Goal: Task Accomplishment & Management: Manage account settings

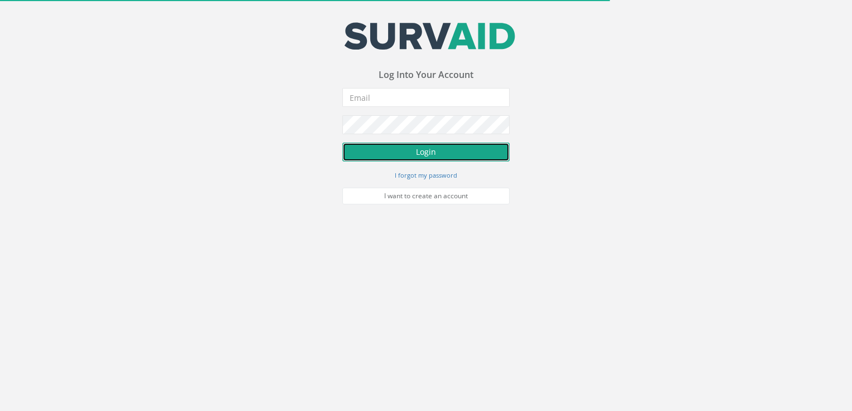
click at [446, 154] on button "Login" at bounding box center [425, 152] width 167 height 19
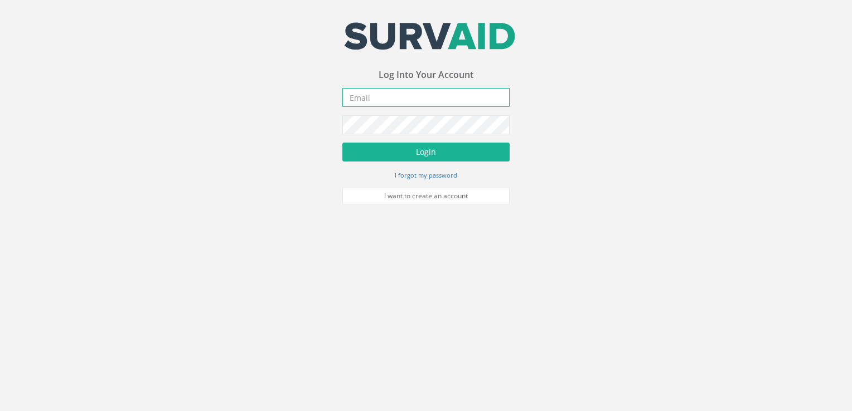
click at [423, 98] on input "email" at bounding box center [425, 97] width 167 height 19
type input "[PERSON_NAME][EMAIL_ADDRESS][DOMAIN_NAME]"
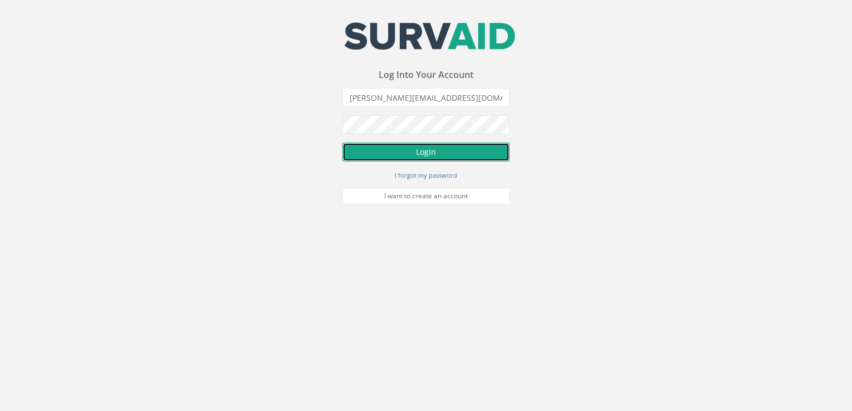
click at [413, 147] on button "Login" at bounding box center [425, 152] width 167 height 19
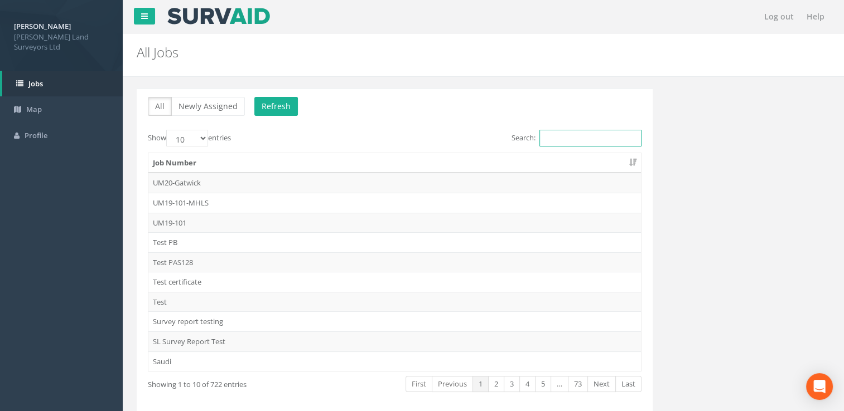
click at [562, 140] on input "Search:" at bounding box center [590, 138] width 102 height 17
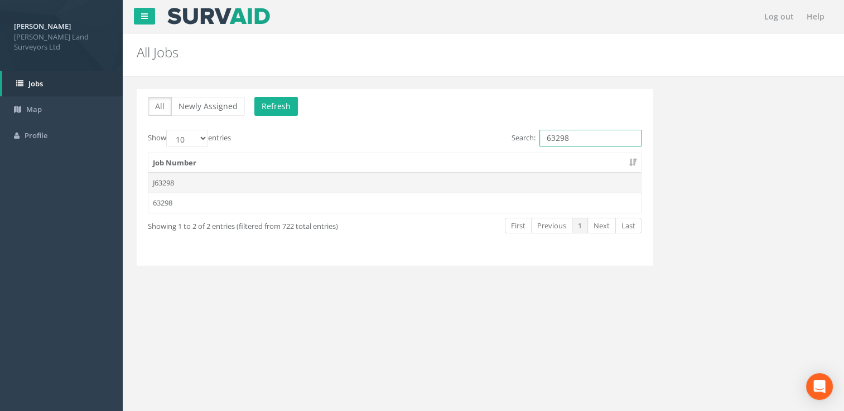
type input "63298"
click at [408, 186] on td "J63298" at bounding box center [394, 183] width 492 height 20
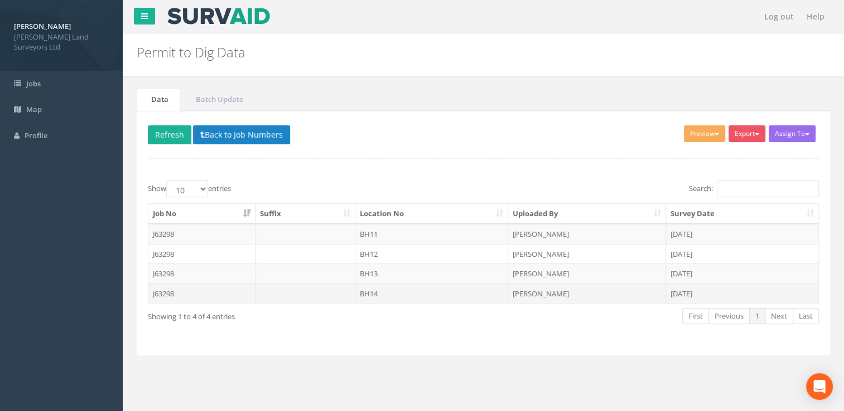
click at [541, 297] on td "[PERSON_NAME]" at bounding box center [587, 294] width 158 height 20
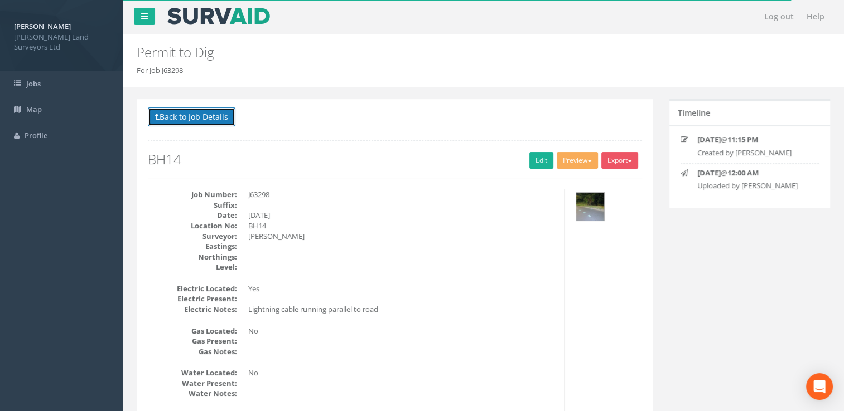
click at [174, 117] on button "Back to Job Details" at bounding box center [192, 117] width 88 height 19
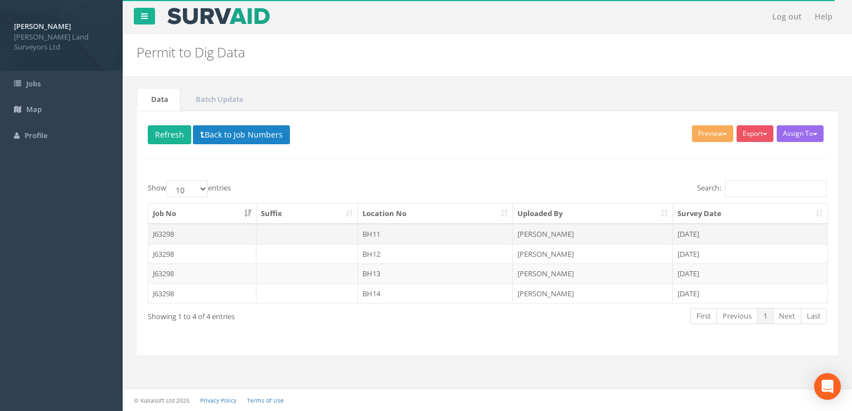
click at [391, 236] on td "BH11" at bounding box center [436, 234] width 156 height 20
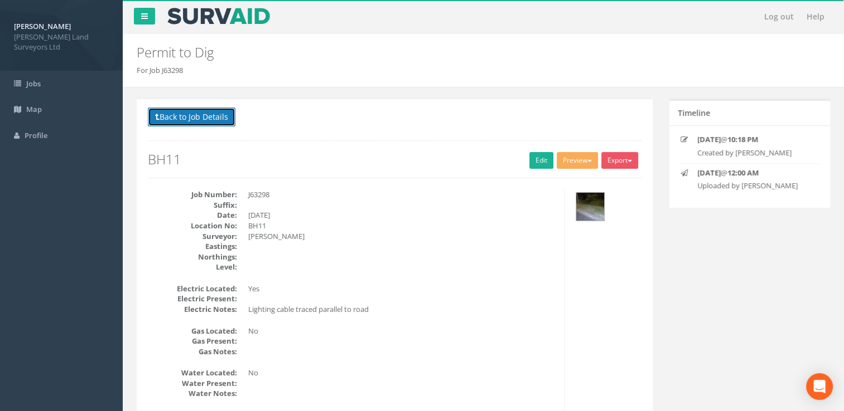
click at [187, 118] on button "Back to Job Details" at bounding box center [192, 117] width 88 height 19
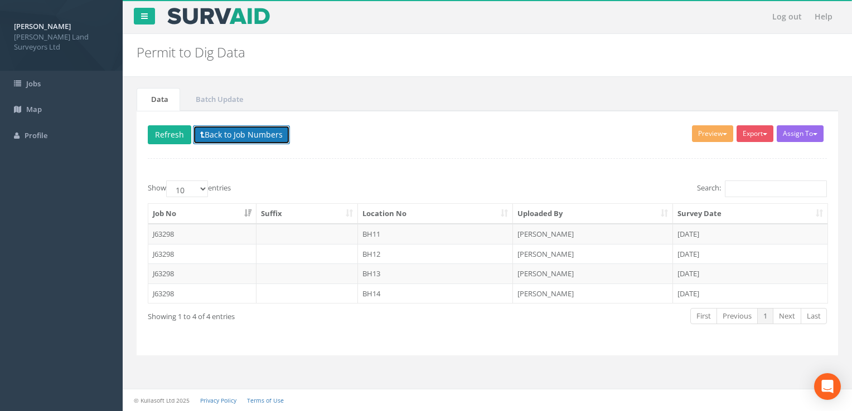
click at [201, 128] on button "Back to Job Numbers" at bounding box center [241, 134] width 97 height 19
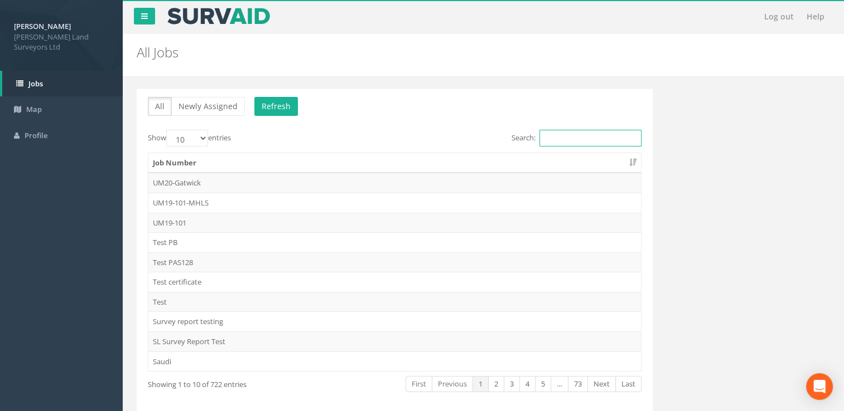
click at [551, 138] on input "Search:" at bounding box center [590, 138] width 102 height 17
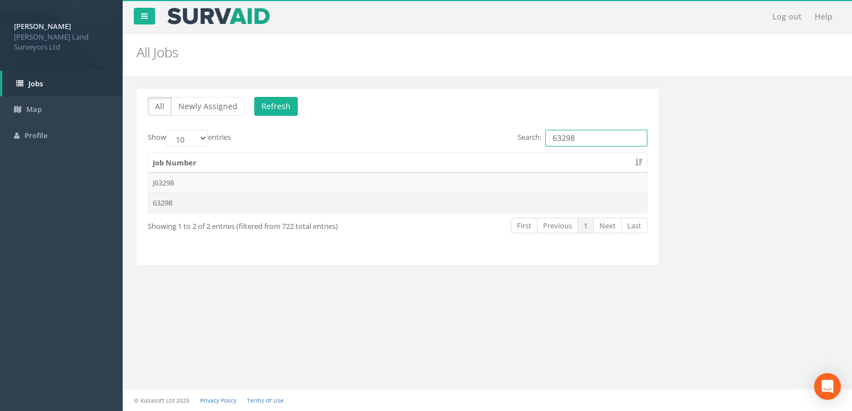
type input "63298"
click at [356, 195] on td "63298" at bounding box center [397, 203] width 498 height 20
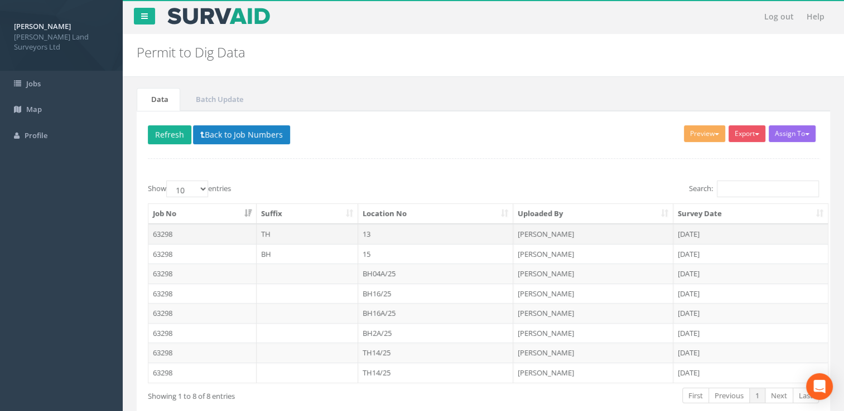
click at [383, 234] on td "13" at bounding box center [436, 234] width 156 height 20
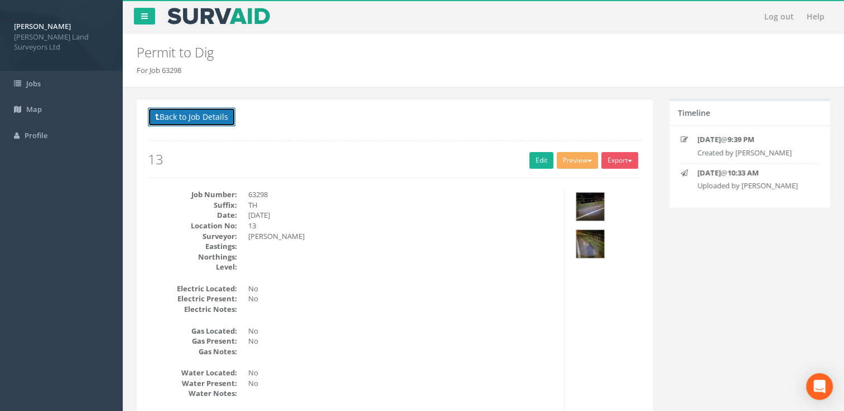
click at [192, 112] on button "Back to Job Details" at bounding box center [192, 117] width 88 height 19
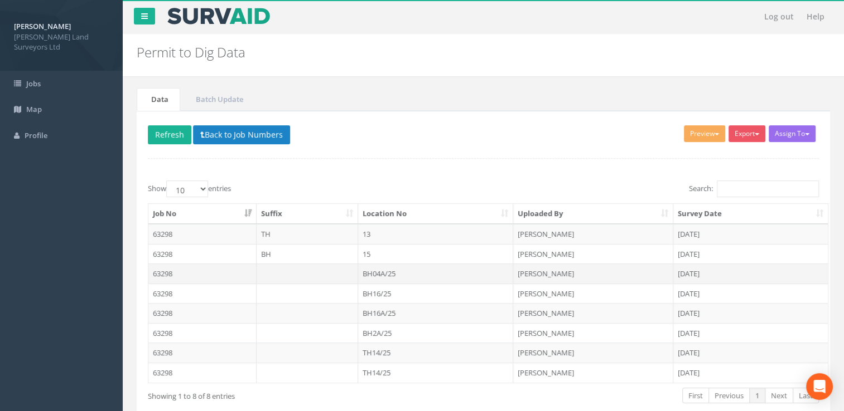
click at [399, 272] on td "BH04A/25" at bounding box center [436, 274] width 156 height 20
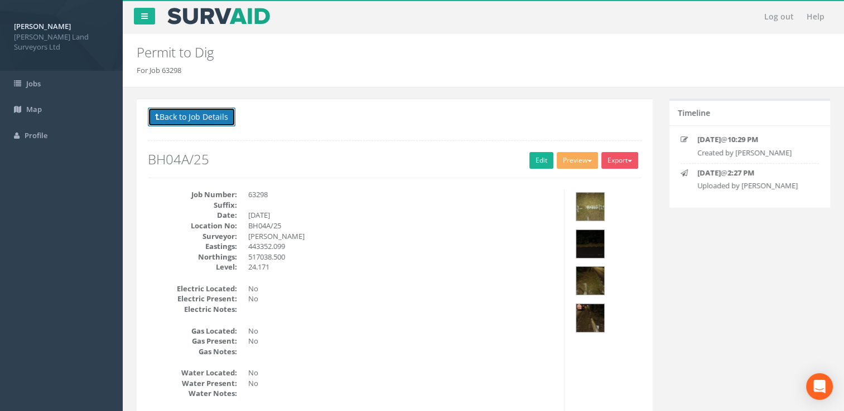
click at [183, 117] on button "Back to Job Details" at bounding box center [192, 117] width 88 height 19
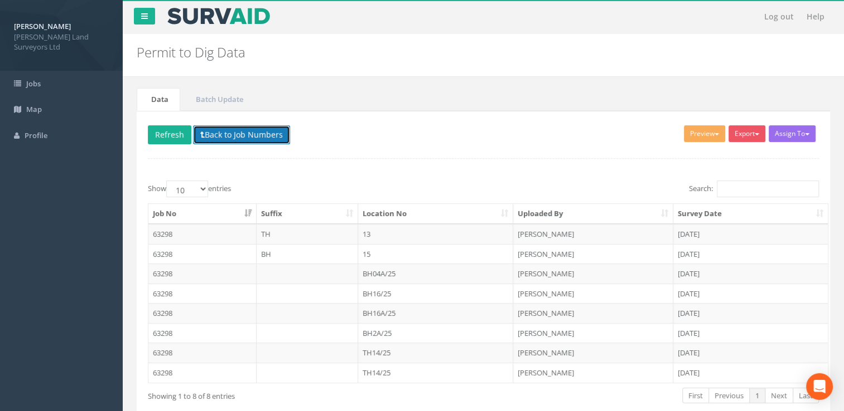
click at [239, 140] on button "Back to Job Numbers" at bounding box center [241, 134] width 97 height 19
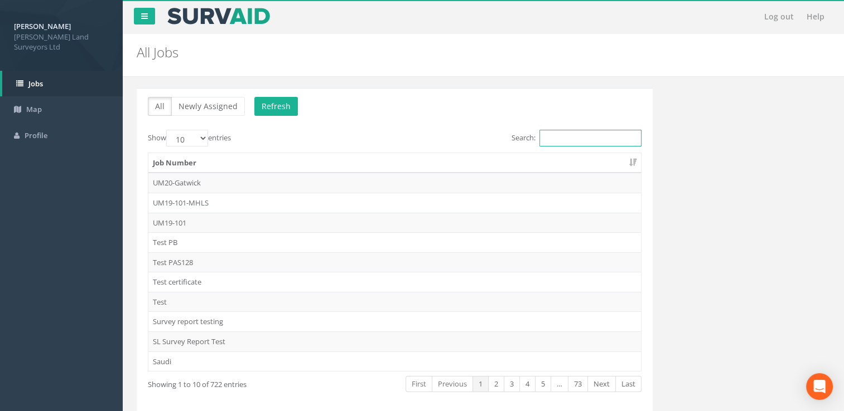
click at [582, 138] on input "Search:" at bounding box center [590, 138] width 102 height 17
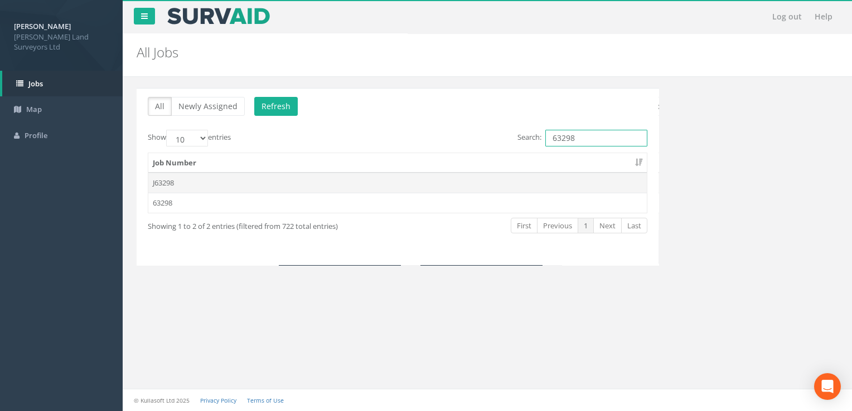
type input "63298"
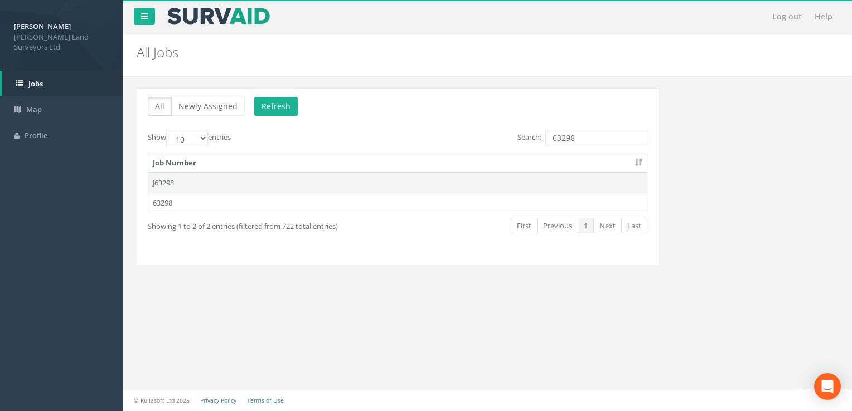
click at [316, 182] on td "J63298" at bounding box center [397, 183] width 498 height 20
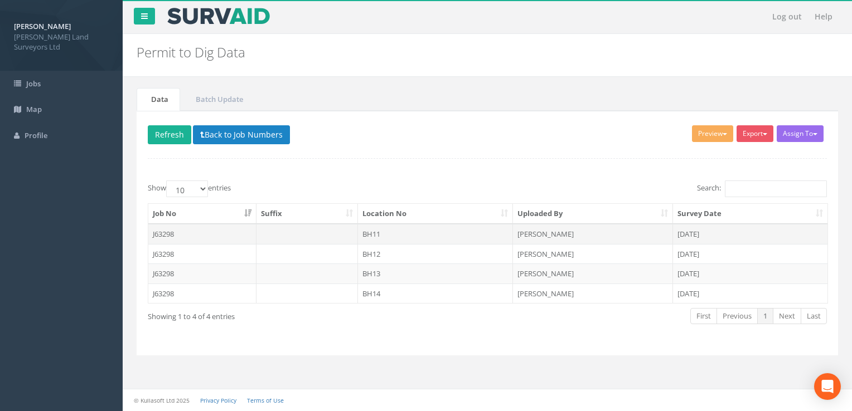
click at [452, 233] on td "BH11" at bounding box center [436, 234] width 156 height 20
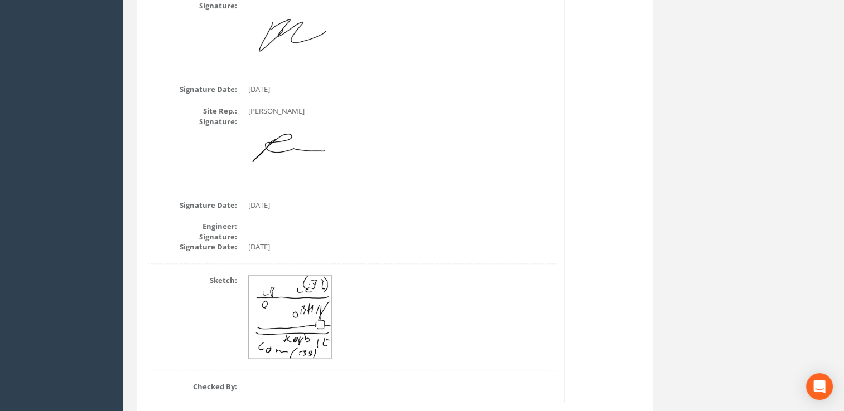
scroll to position [763, 0]
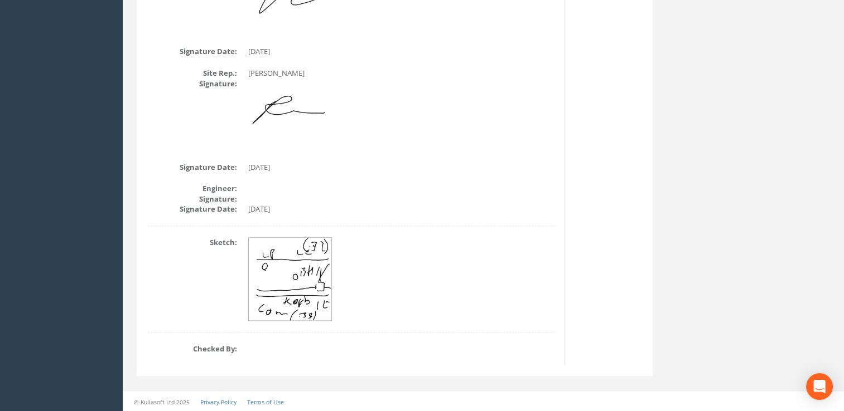
click at [304, 268] on img at bounding box center [291, 280] width 84 height 84
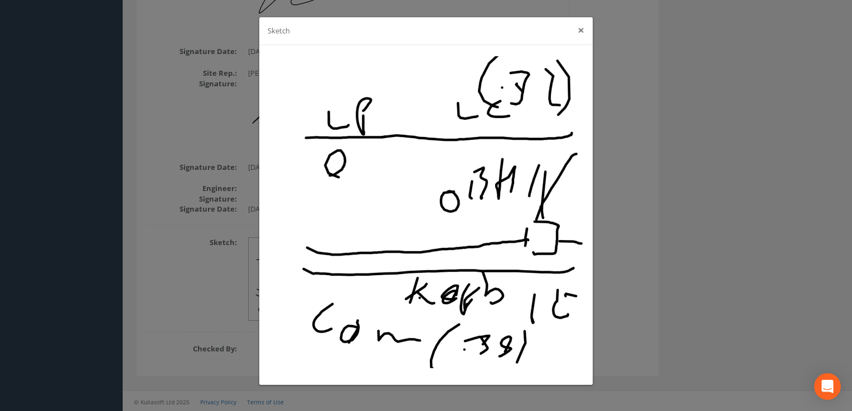
click at [578, 33] on button "×" at bounding box center [581, 31] width 7 height 12
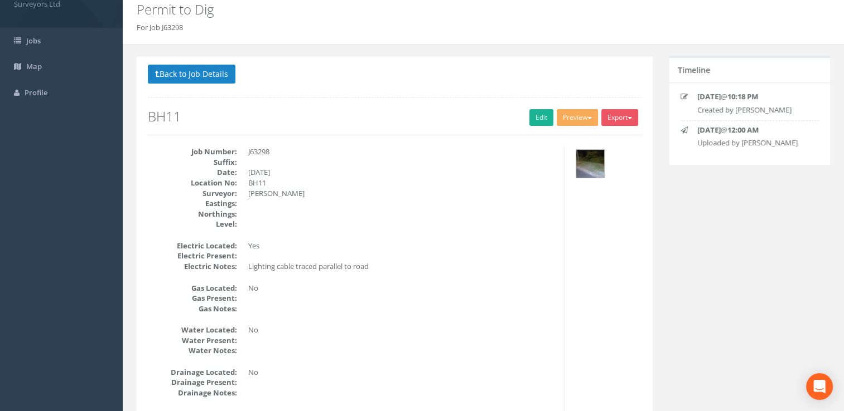
scroll to position [0, 0]
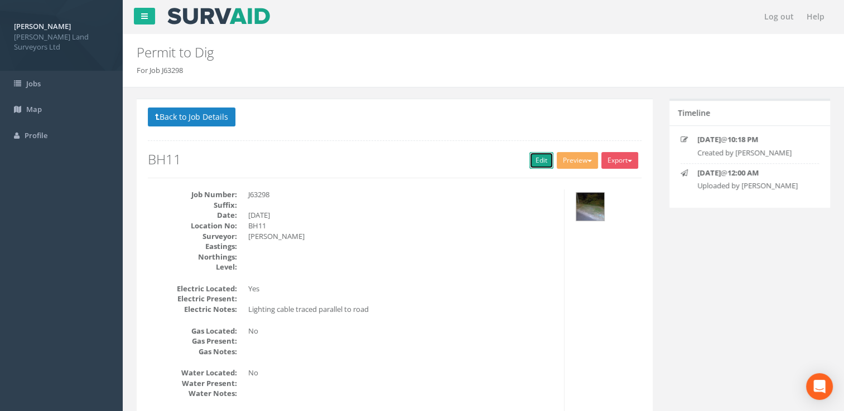
click at [540, 163] on link "Edit" at bounding box center [541, 160] width 24 height 17
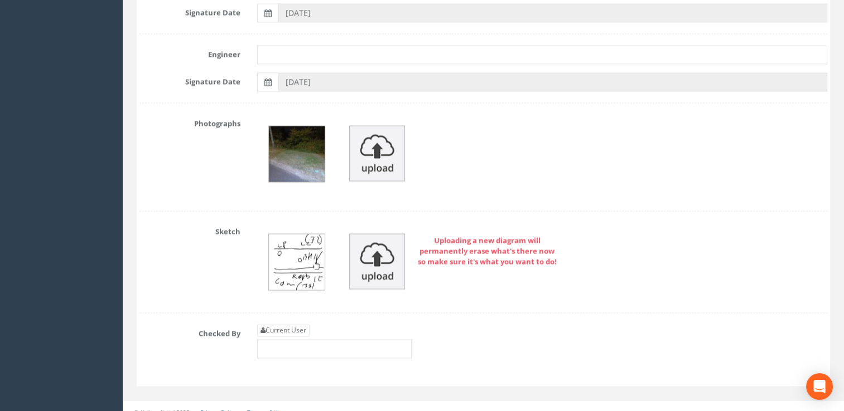
scroll to position [1841, 0]
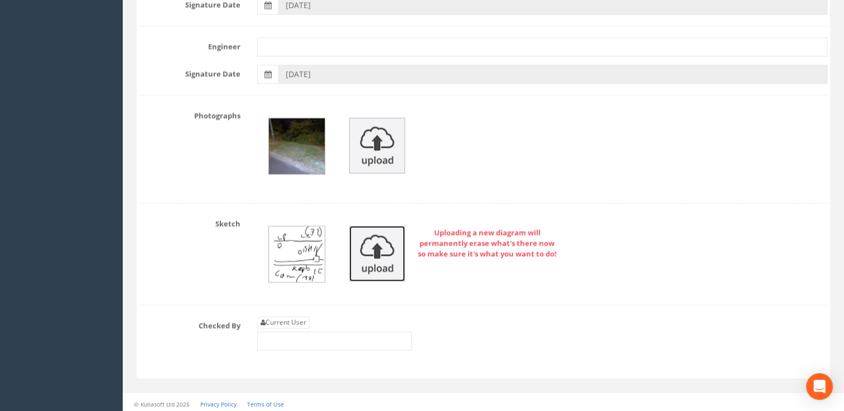
click at [368, 260] on img at bounding box center [377, 254] width 56 height 56
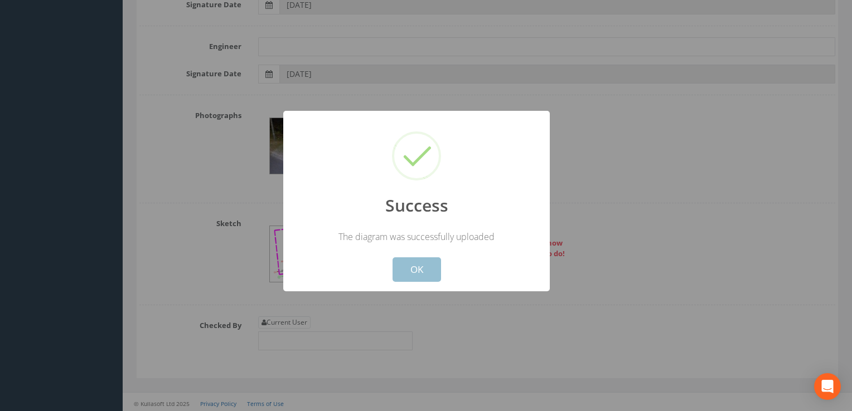
click at [417, 264] on button "OK" at bounding box center [416, 270] width 49 height 25
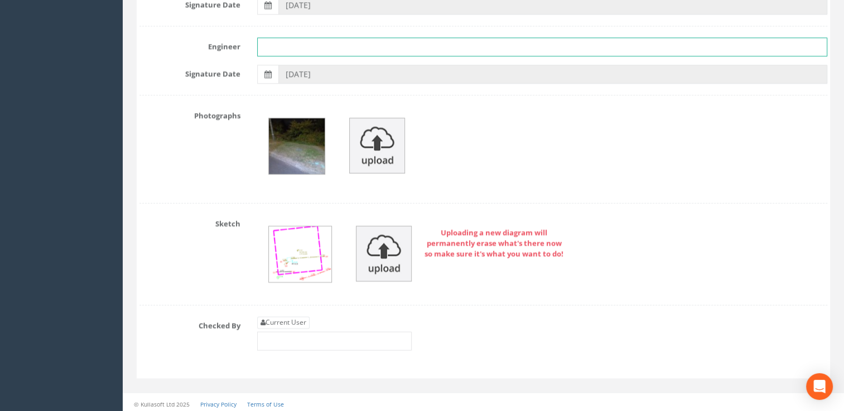
click at [287, 43] on input "text" at bounding box center [542, 46] width 570 height 19
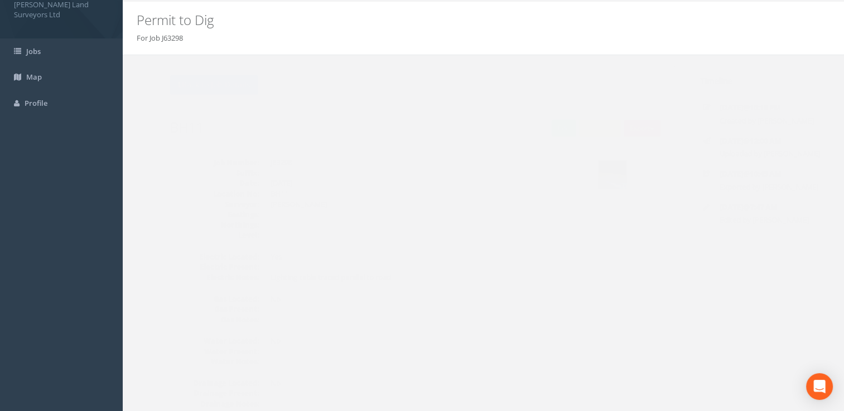
scroll to position [0, 0]
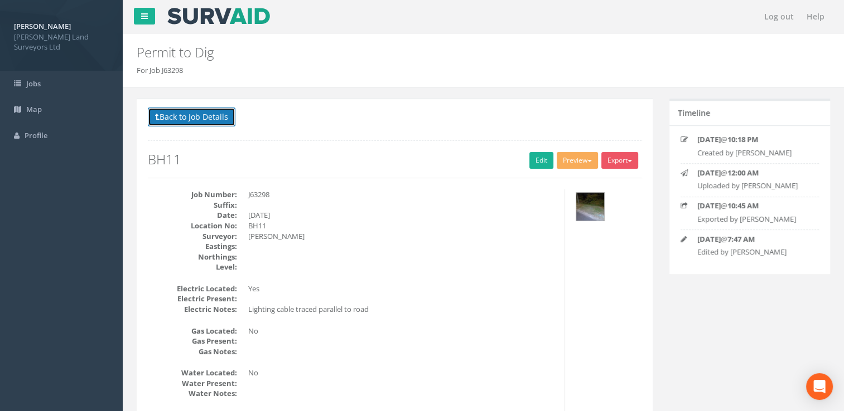
click at [187, 121] on button "Back to Job Details" at bounding box center [192, 117] width 88 height 19
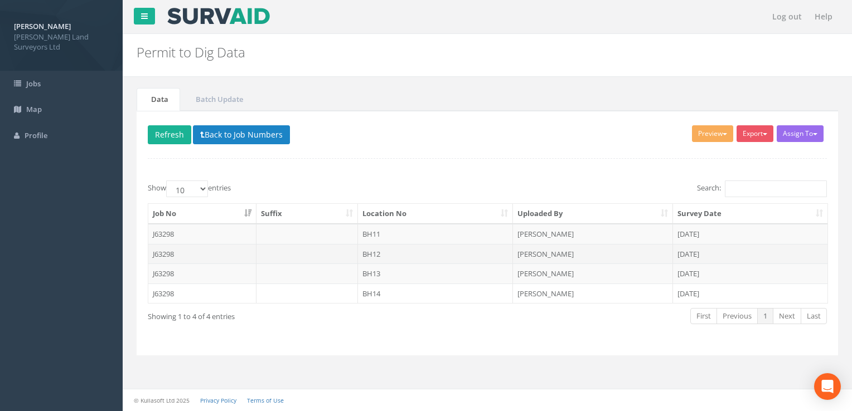
click at [380, 255] on td "BH12" at bounding box center [436, 254] width 156 height 20
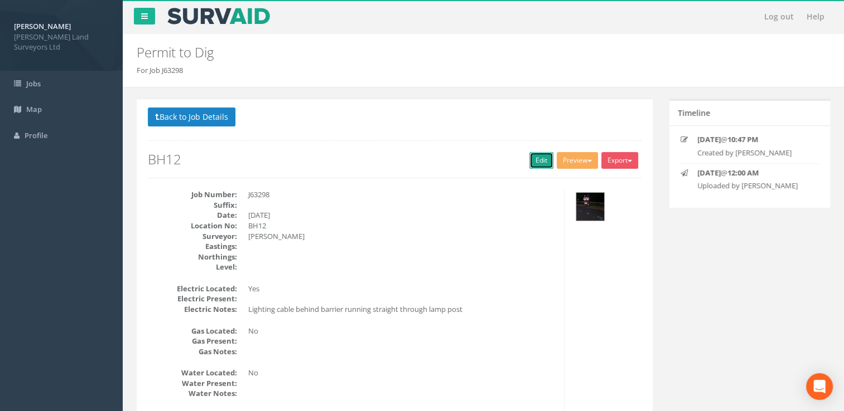
click at [534, 163] on link "Edit" at bounding box center [541, 160] width 24 height 17
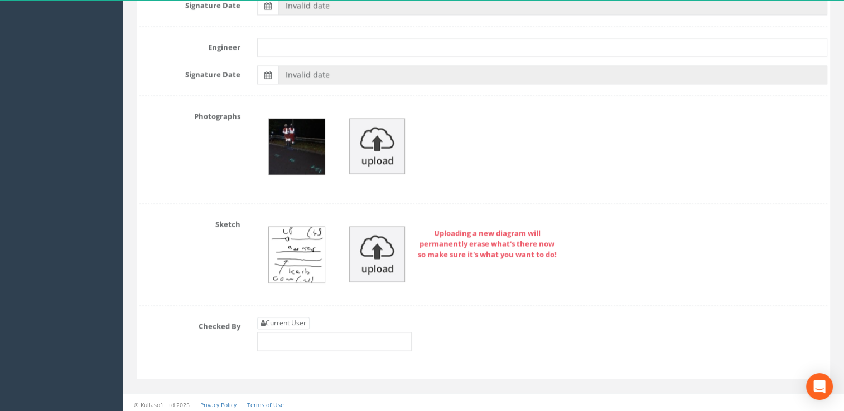
scroll to position [1841, 0]
click at [377, 244] on img at bounding box center [377, 254] width 56 height 56
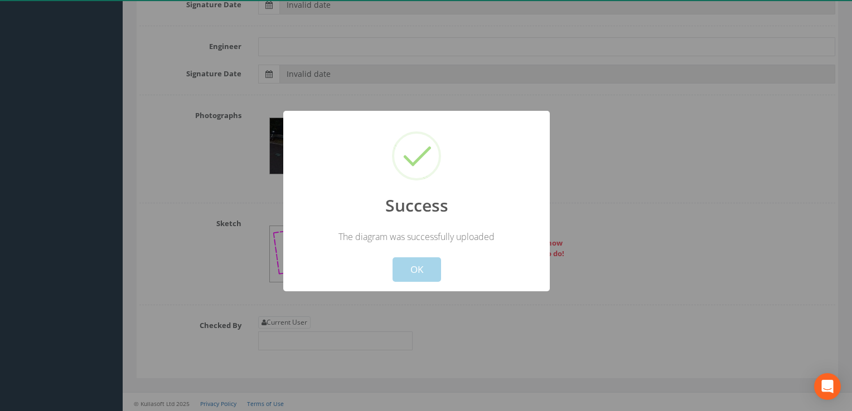
click at [426, 272] on button "OK" at bounding box center [416, 270] width 49 height 25
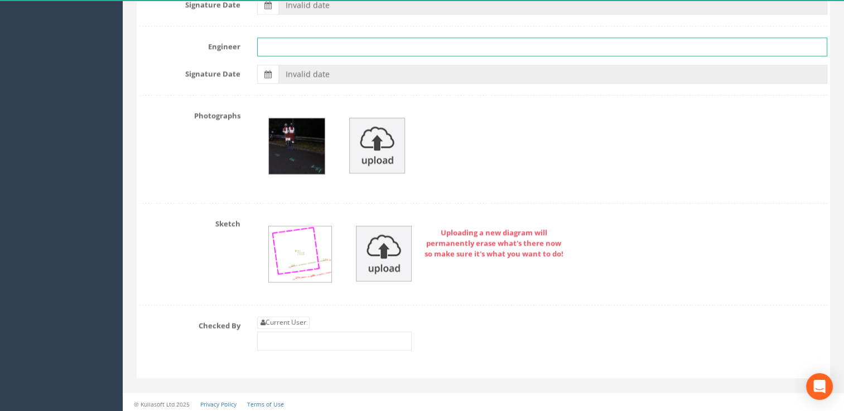
click at [316, 50] on input "text" at bounding box center [542, 46] width 570 height 19
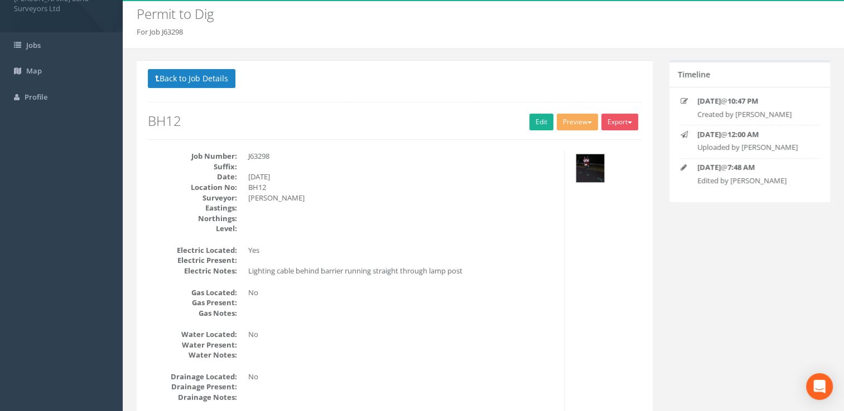
scroll to position [0, 0]
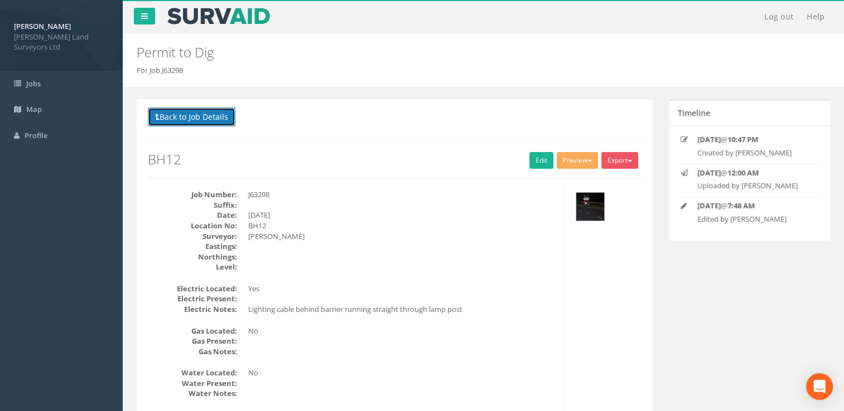
click at [199, 114] on button "Back to Job Details" at bounding box center [192, 117] width 88 height 19
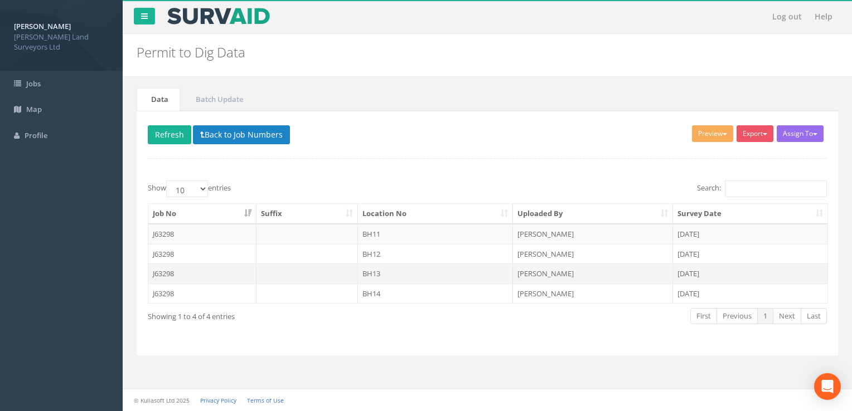
click at [416, 273] on td "BH13" at bounding box center [436, 274] width 156 height 20
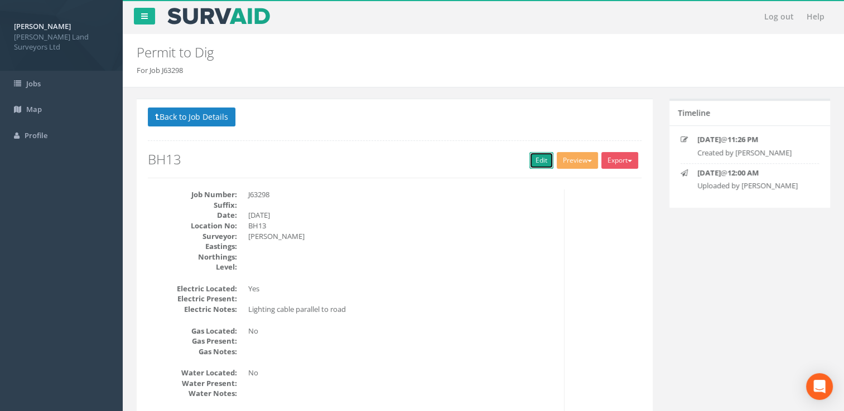
click at [531, 166] on link "Edit" at bounding box center [541, 160] width 24 height 17
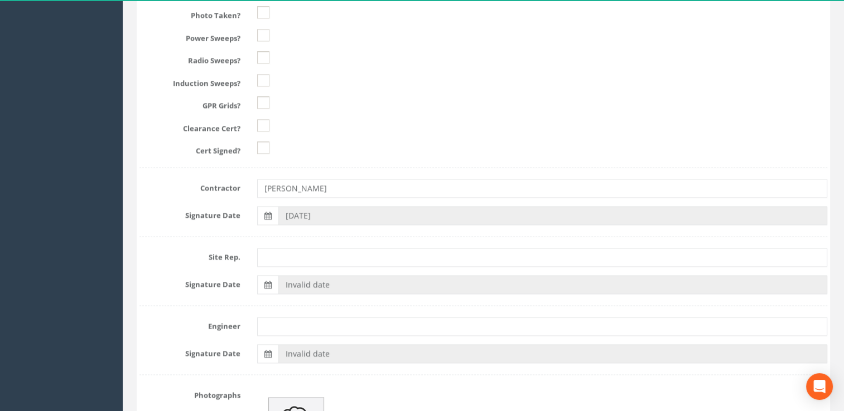
scroll to position [1834, 0]
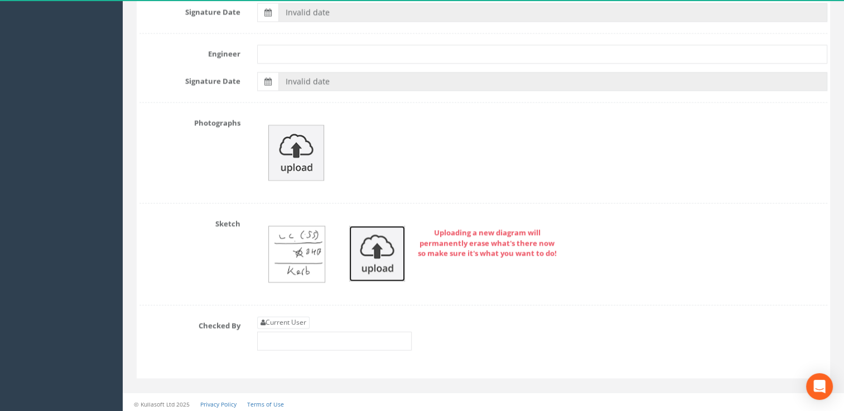
click at [387, 247] on img at bounding box center [377, 254] width 56 height 56
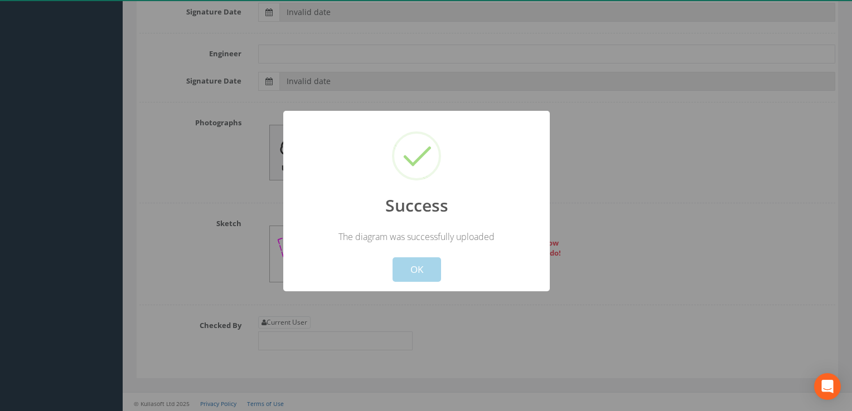
click at [410, 273] on button "OK" at bounding box center [416, 270] width 49 height 25
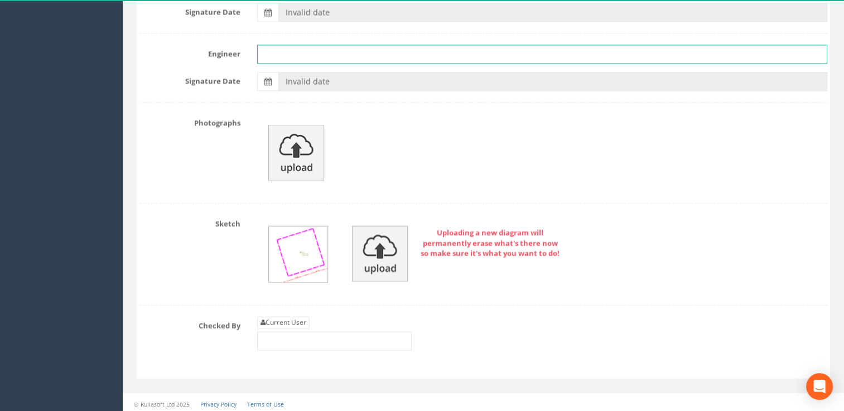
click at [308, 55] on input "text" at bounding box center [542, 54] width 570 height 19
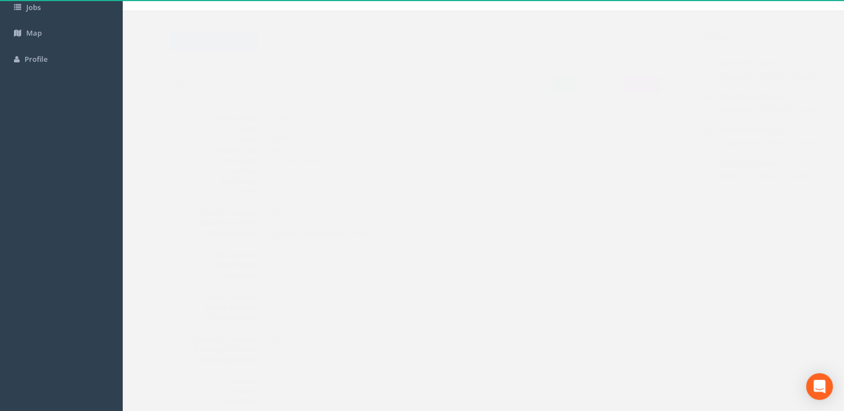
scroll to position [0, 0]
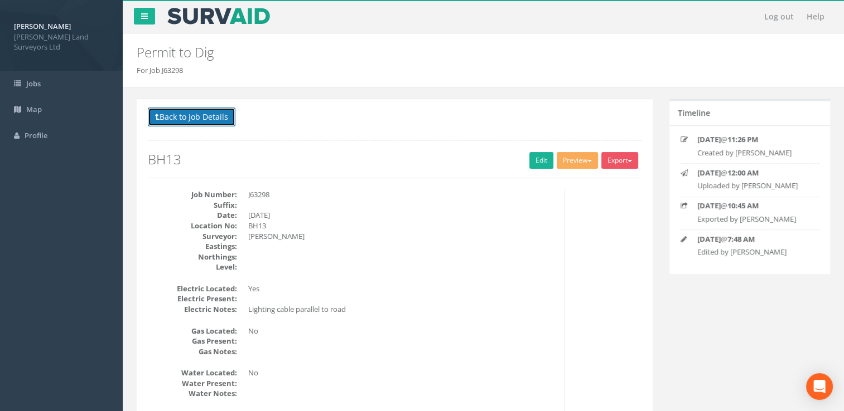
click at [186, 108] on button "Back to Job Details" at bounding box center [192, 117] width 88 height 19
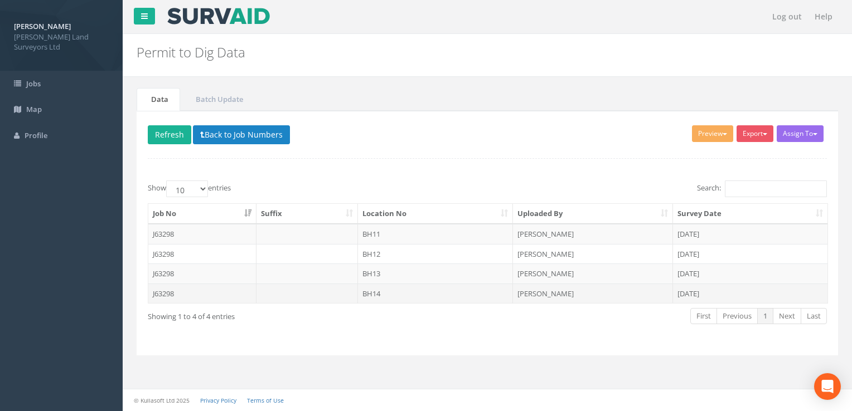
click at [409, 297] on td "BH14" at bounding box center [436, 294] width 156 height 20
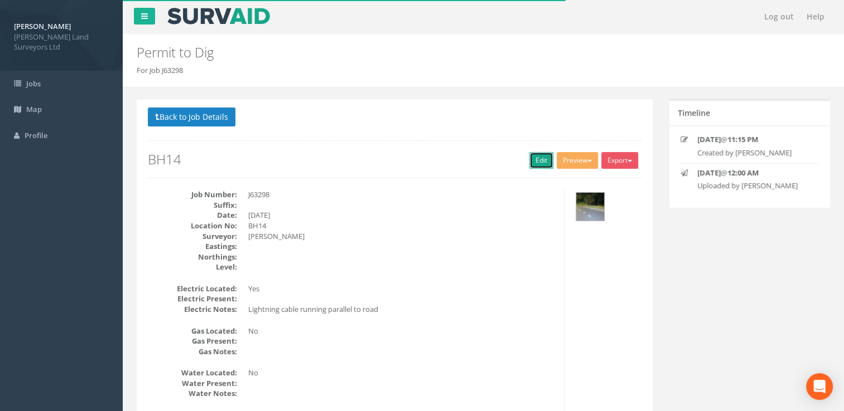
click at [534, 158] on link "Edit" at bounding box center [541, 160] width 24 height 17
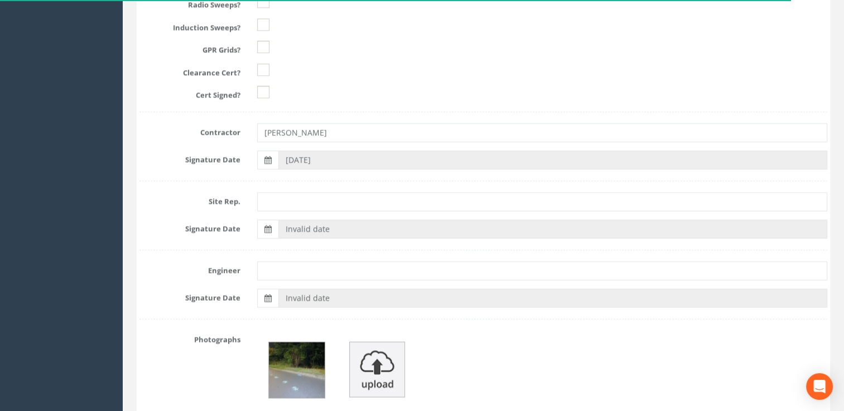
scroll to position [1728, 0]
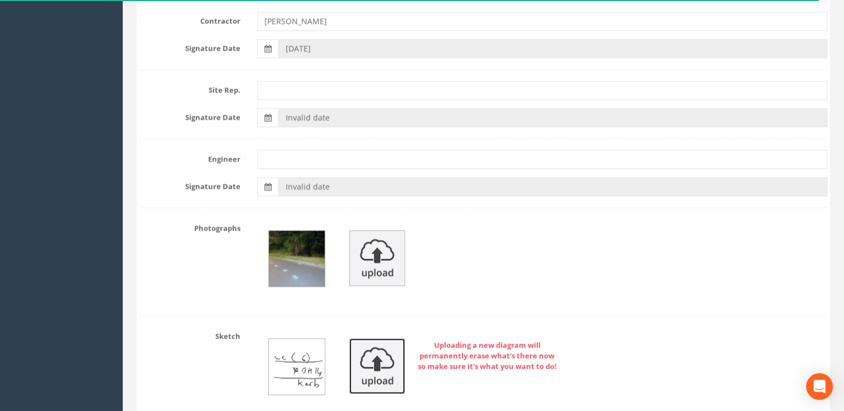
click at [367, 370] on img at bounding box center [377, 366] width 56 height 56
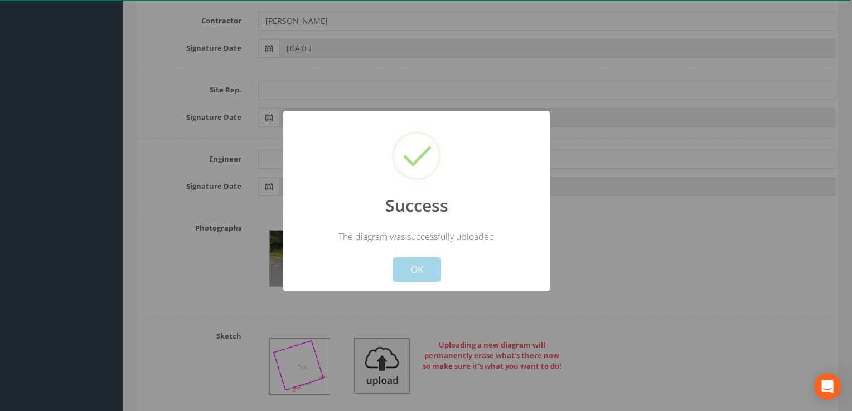
click at [412, 267] on button "OK" at bounding box center [416, 270] width 49 height 25
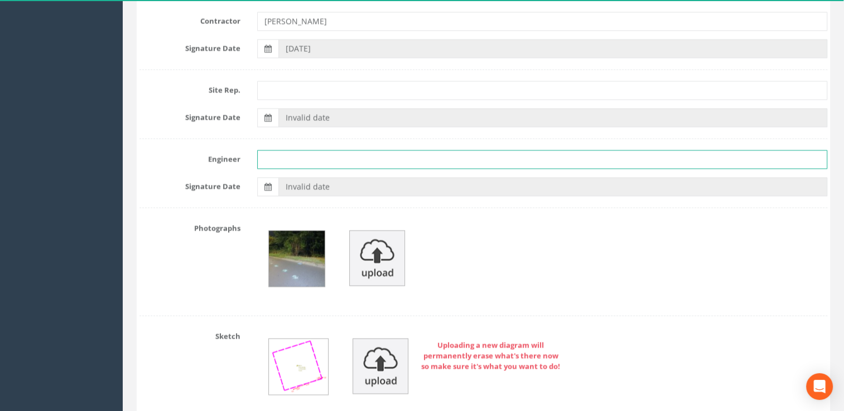
click at [306, 158] on input "text" at bounding box center [542, 159] width 570 height 19
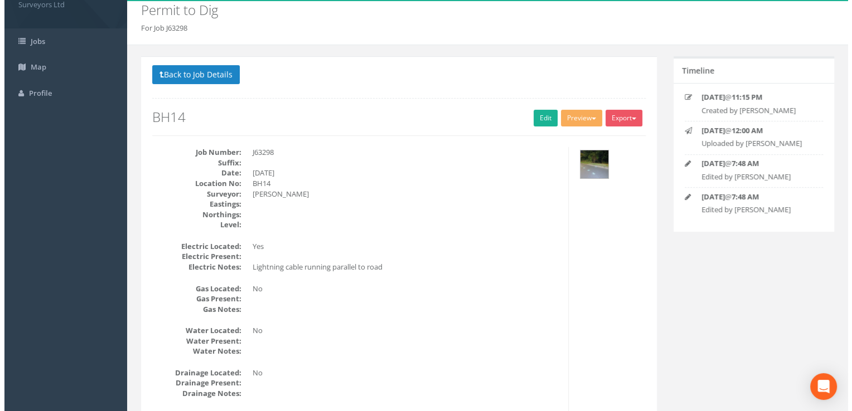
scroll to position [0, 0]
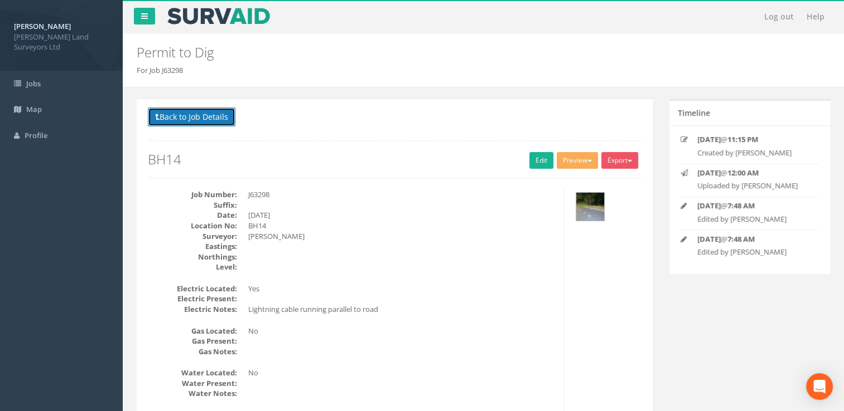
click at [210, 119] on button "Back to Job Details" at bounding box center [192, 117] width 88 height 19
